Goal: Information Seeking & Learning: Check status

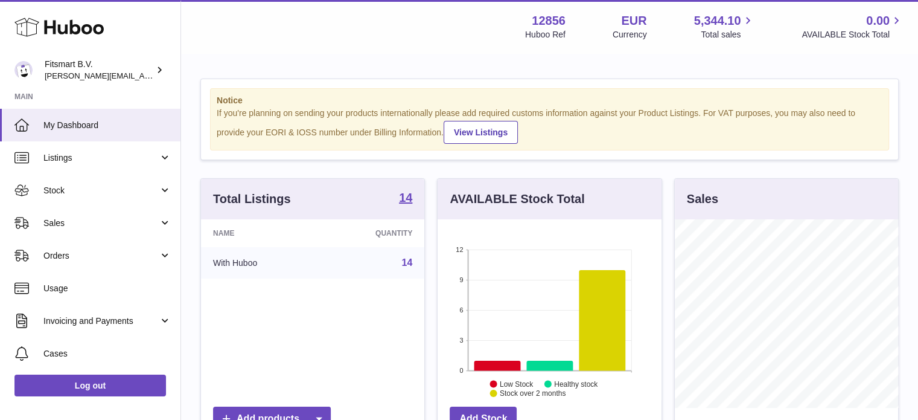
scroll to position [603503, 603468]
click at [106, 224] on span "Sales" at bounding box center [100, 222] width 115 height 11
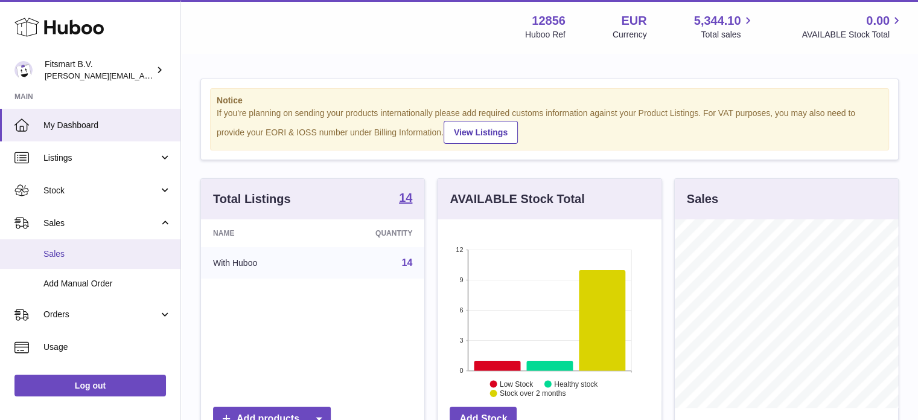
click at [85, 258] on span "Sales" at bounding box center [107, 253] width 128 height 11
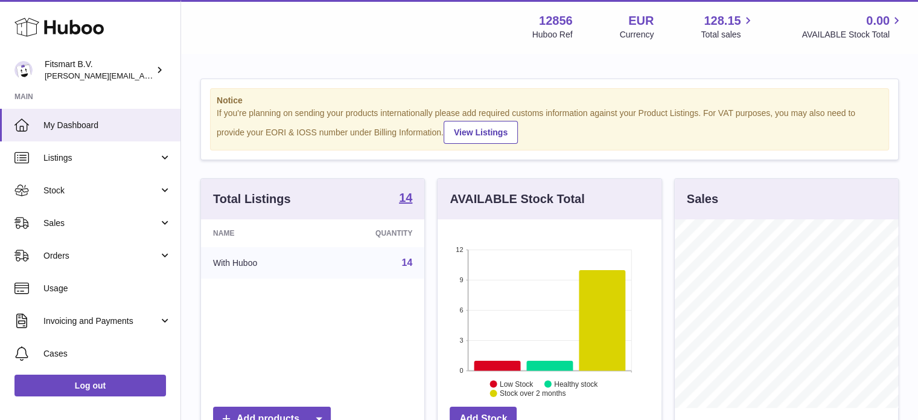
scroll to position [188, 224]
click at [121, 229] on link "Sales" at bounding box center [90, 222] width 181 height 33
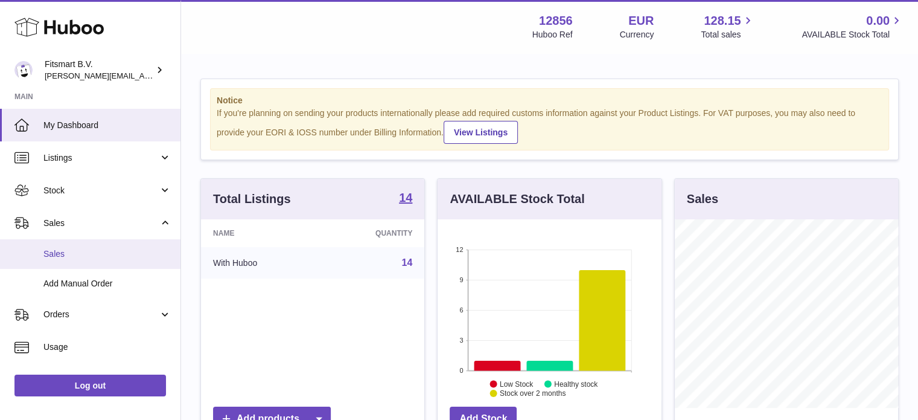
click at [92, 258] on span "Sales" at bounding box center [107, 253] width 128 height 11
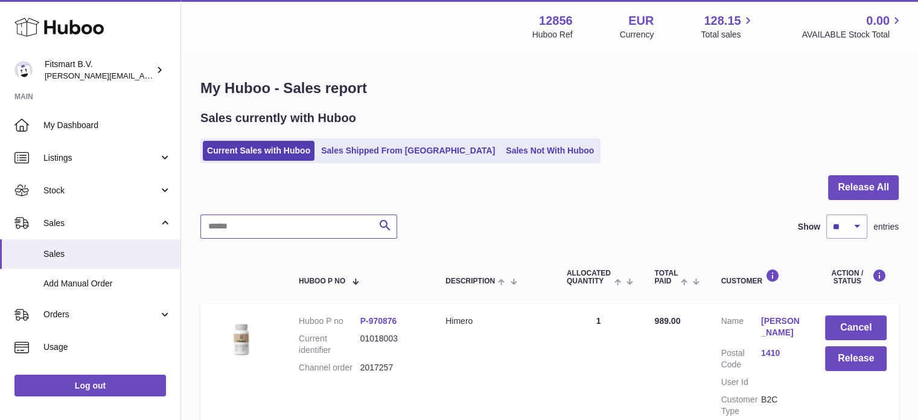
drag, startPoint x: 251, startPoint y: 219, endPoint x: 306, endPoint y: 175, distance: 70.1
click at [252, 217] on input "text" at bounding box center [298, 226] width 197 height 24
click at [379, 154] on link "Sales Shipped From Huboo" at bounding box center [408, 151] width 182 height 20
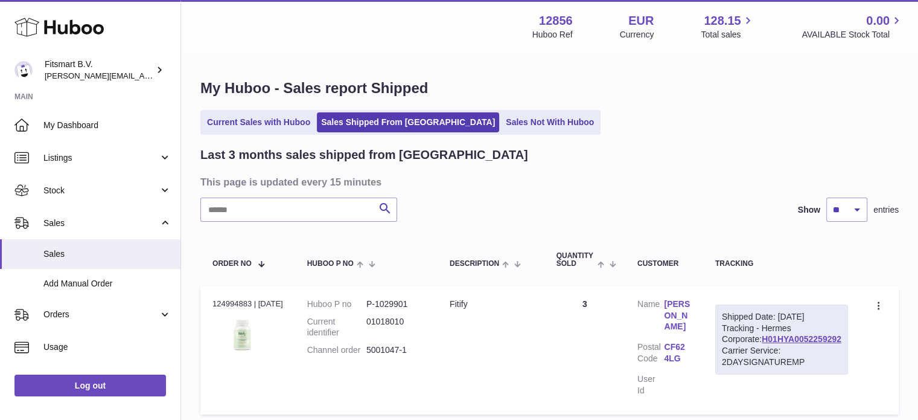
click at [286, 217] on input "text" at bounding box center [298, 209] width 197 height 24
paste input "**********"
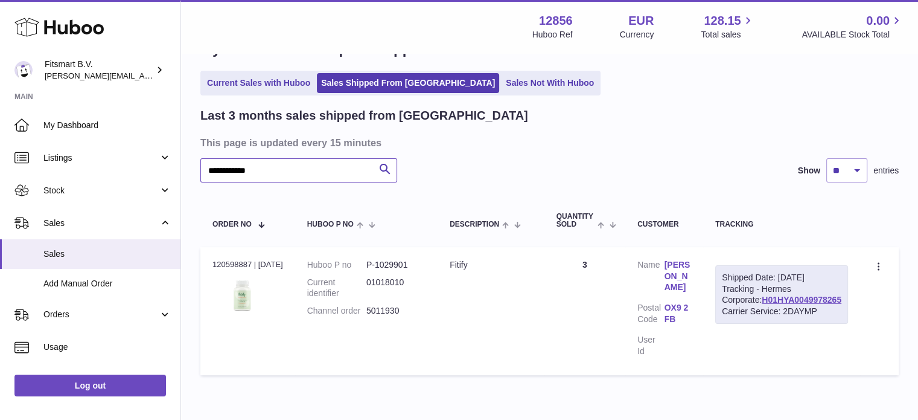
scroll to position [60, 0]
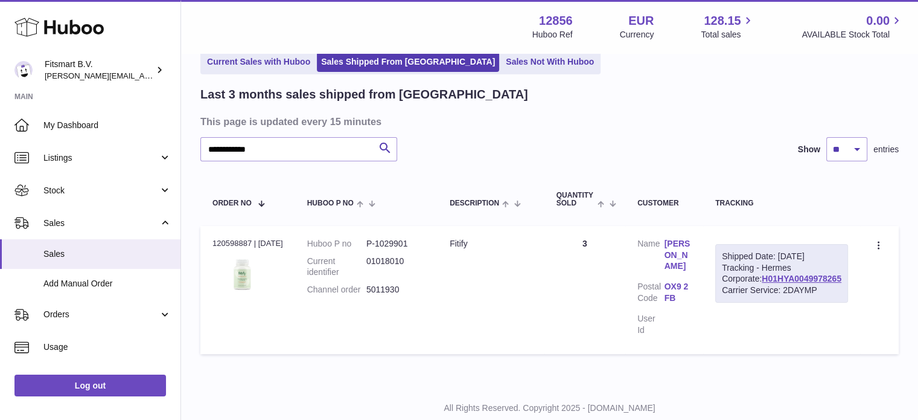
click at [692, 249] on link "Yvette Digby" at bounding box center [678, 255] width 27 height 34
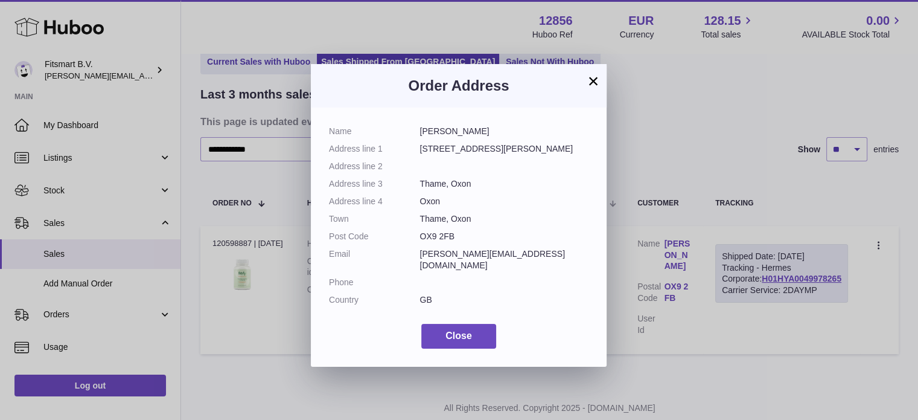
click at [779, 130] on div "× Order Address Name Yvette Digby Address line 1 25 Michaelis Road Address line…" at bounding box center [459, 210] width 918 height 420
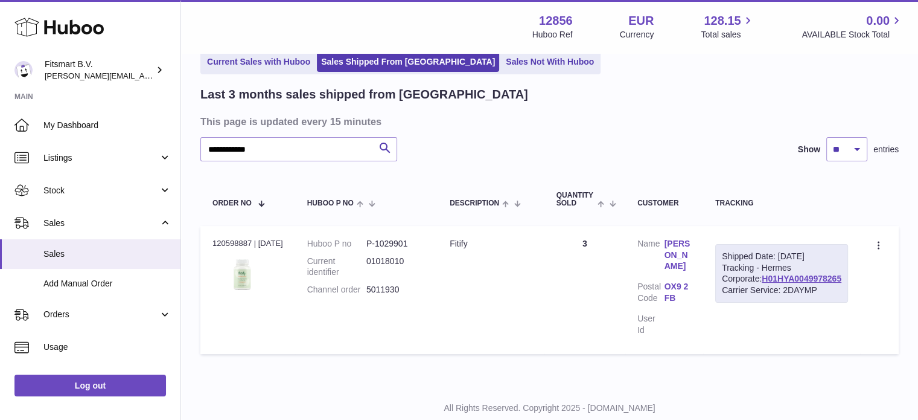
drag, startPoint x: 443, startPoint y: 295, endPoint x: 361, endPoint y: 301, distance: 81.7
click at [361, 301] on tr "Order no 120598887 | 7th Jul Huboo P no P-1029901 Current identifier 01018010 C…" at bounding box center [549, 290] width 698 height 128
copy tr "5011930 Description"
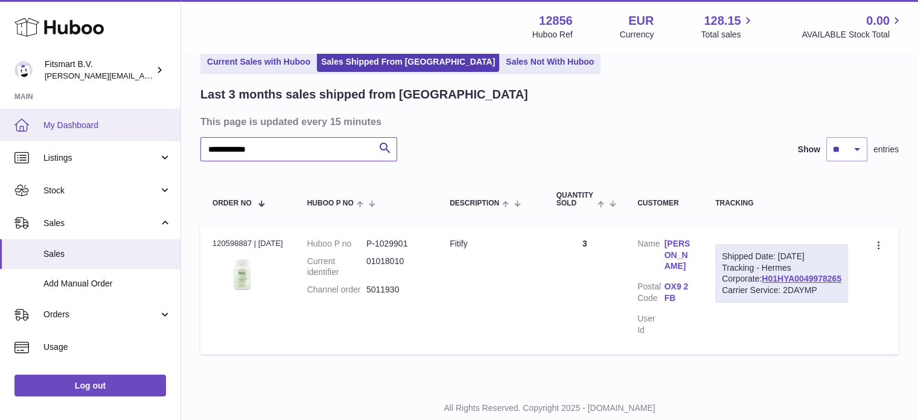
drag, startPoint x: 284, startPoint y: 156, endPoint x: 58, endPoint y: 135, distance: 226.8
click at [58, 136] on div "**********" at bounding box center [459, 198] width 918 height 516
paste input "text"
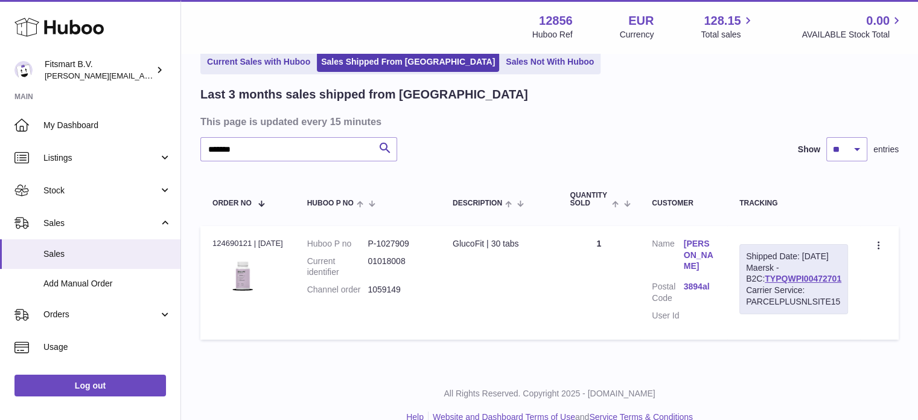
click at [700, 257] on link "Gulalai Sabur" at bounding box center [699, 255] width 31 height 34
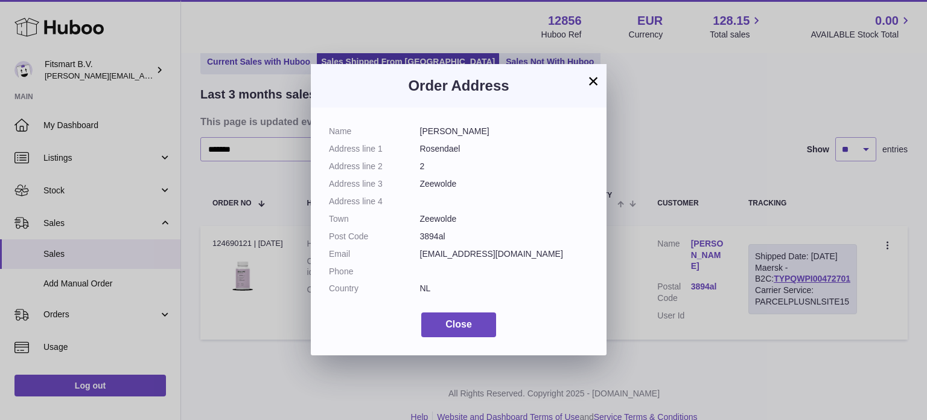
click at [653, 345] on div "× Order Address Name Gulalai Sabur Address line 1 Rosendael Address line 2 2 Ad…" at bounding box center [463, 210] width 927 height 420
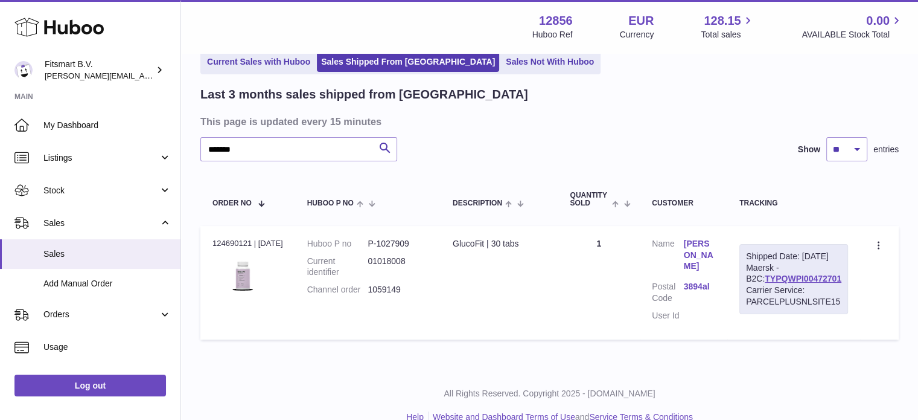
click at [680, 238] on dt "Customer Name" at bounding box center [667, 256] width 31 height 37
click at [692, 252] on link "Gulalai Sabur" at bounding box center [699, 255] width 31 height 34
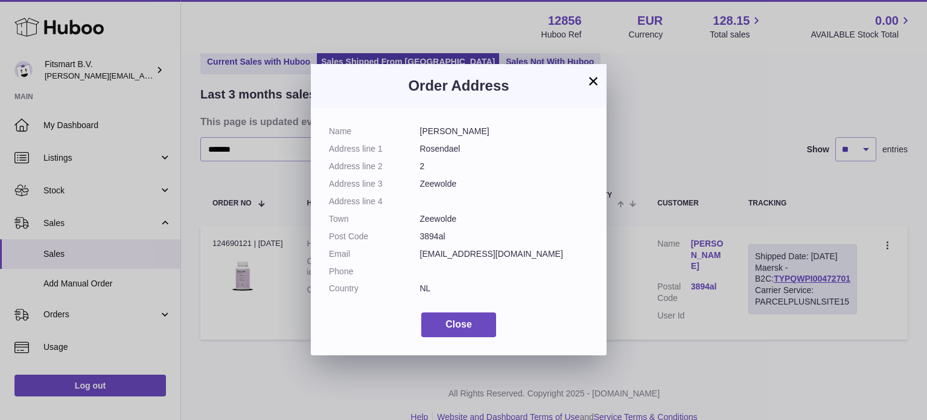
click at [708, 174] on div "× Order Address Name Gulalai Sabur Address line 1 Rosendael Address line 2 2 Ad…" at bounding box center [463, 210] width 927 height 420
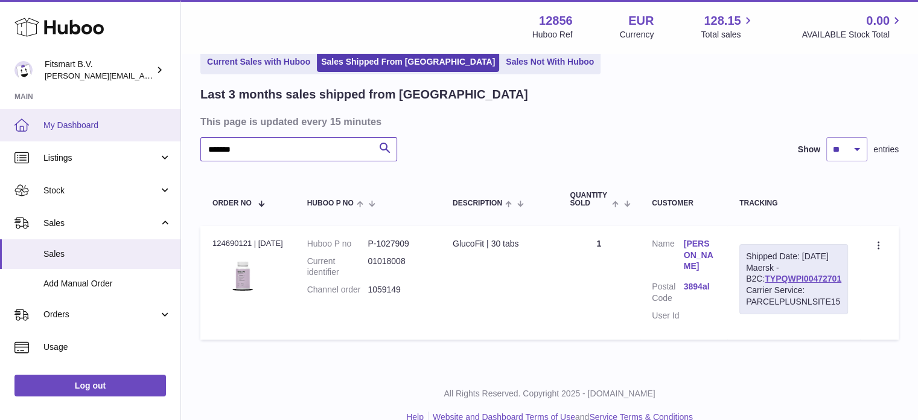
drag, startPoint x: 304, startPoint y: 153, endPoint x: 0, endPoint y: 126, distance: 305.5
click at [0, 126] on div "Huboo Fitsmart B.V. jonathan@leaderoo.com Main My Dashboard Listings Not with H…" at bounding box center [459, 190] width 918 height 501
paste input "text"
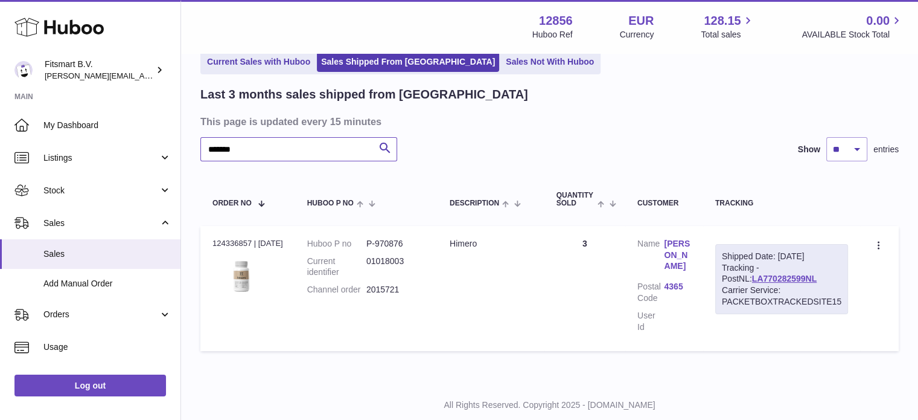
type input "*******"
